Goal: Task Accomplishment & Management: Complete application form

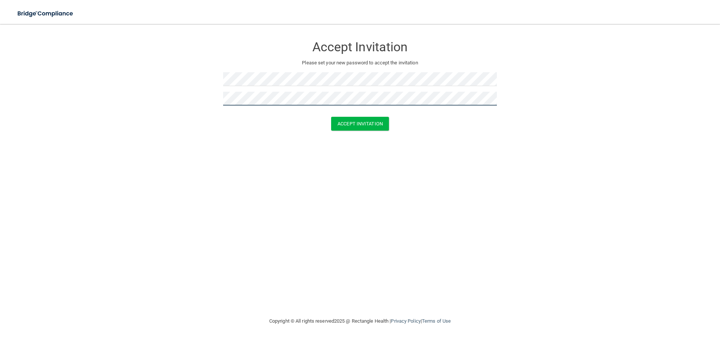
click at [331, 117] on button "Accept Invitation" at bounding box center [360, 124] width 58 height 14
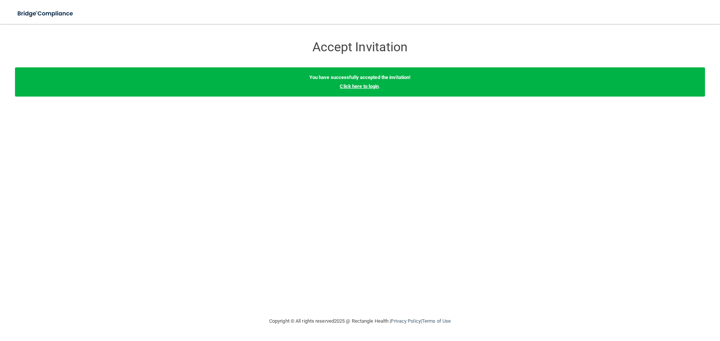
click at [367, 87] on link "Click here to login" at bounding box center [359, 87] width 39 height 6
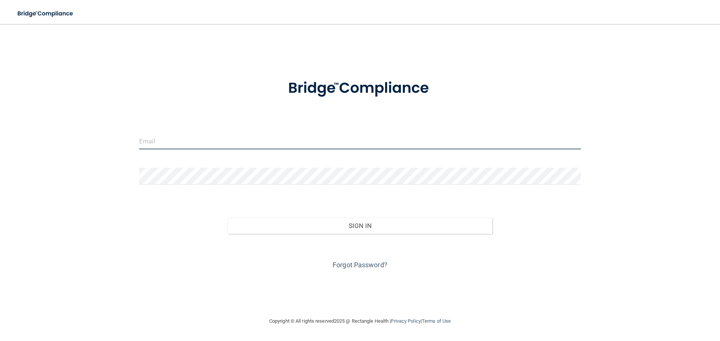
type input "[EMAIL_ADDRESS][DOMAIN_NAME]"
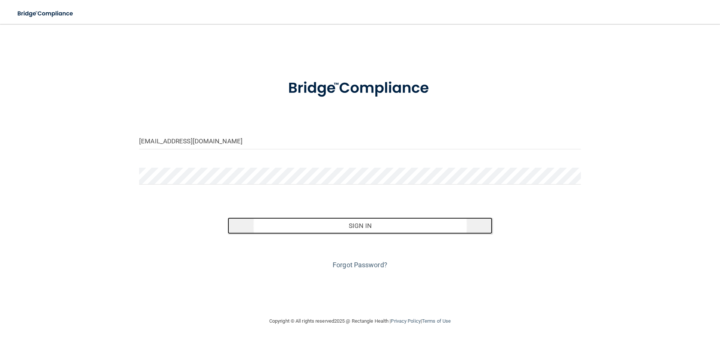
click at [374, 227] on button "Sign In" at bounding box center [359, 226] width 265 height 16
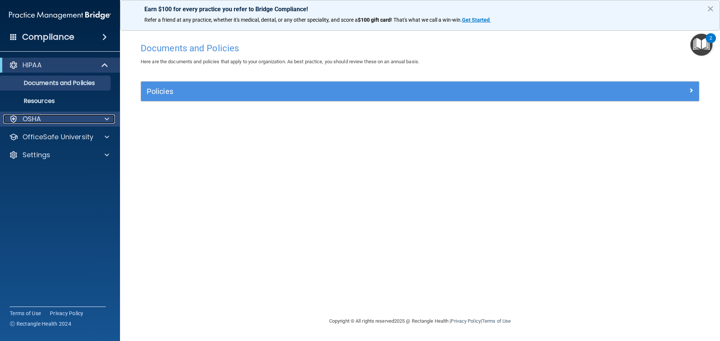
click at [72, 117] on div "OSHA" at bounding box center [49, 119] width 93 height 9
